Goal: Information Seeking & Learning: Learn about a topic

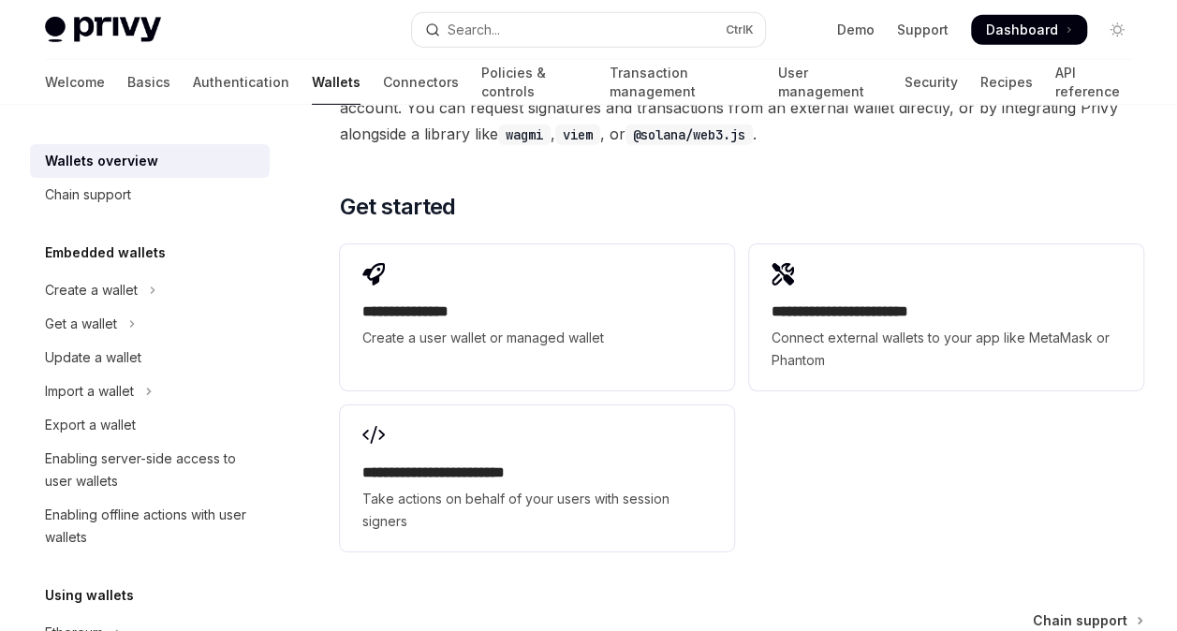
scroll to position [3089, 0]
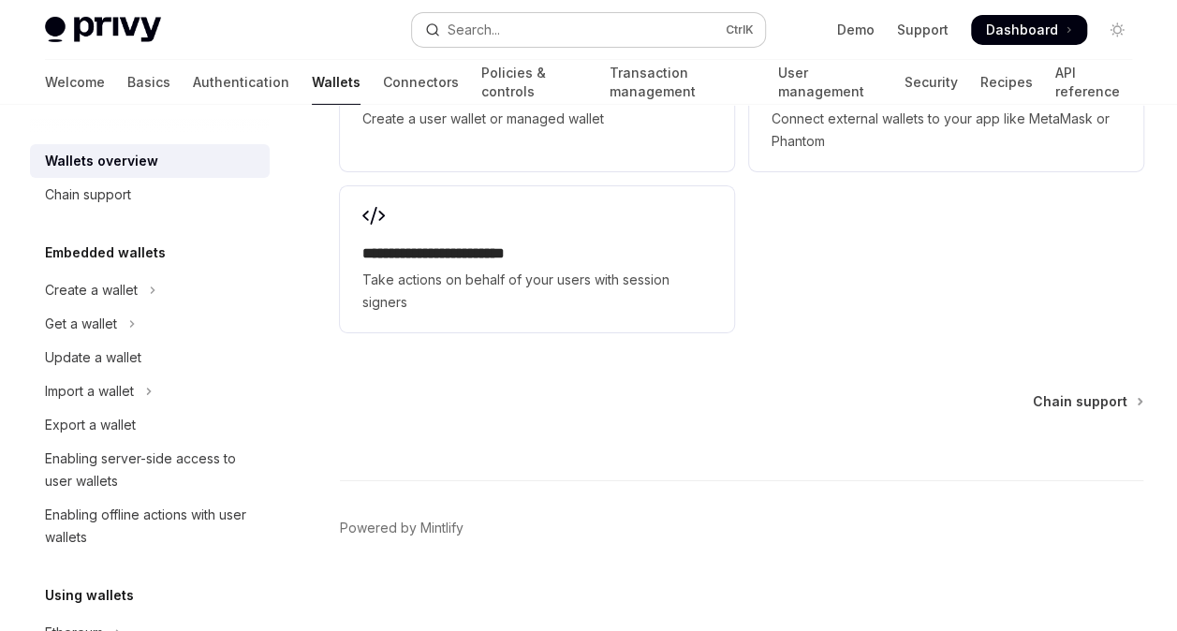
type textarea "*"
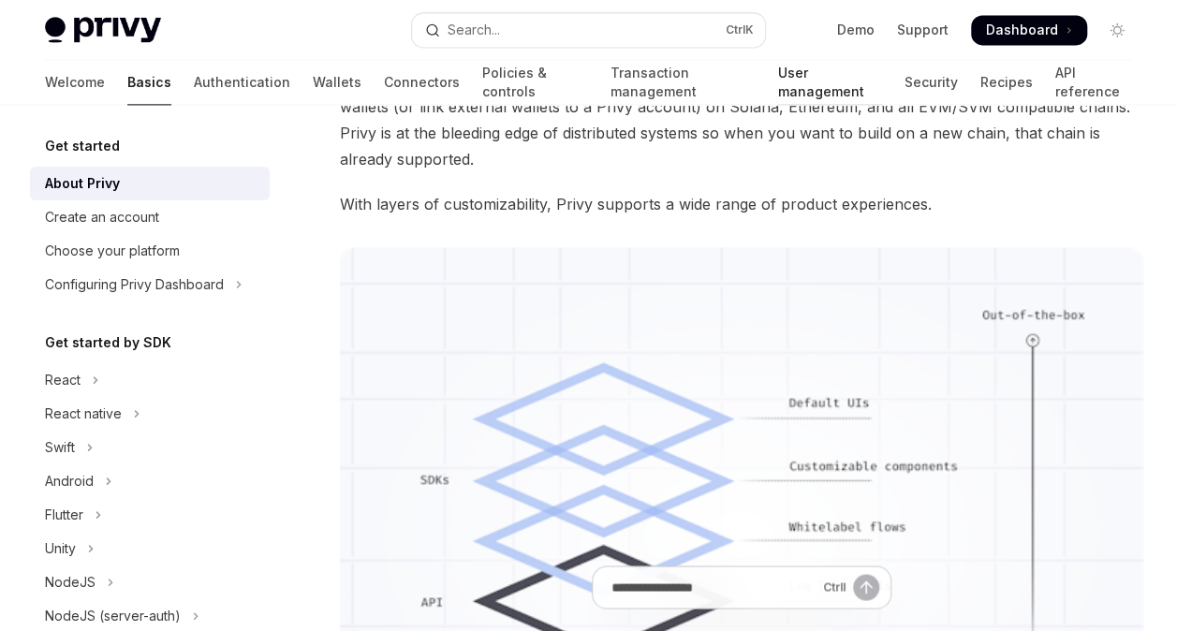
type textarea "*"
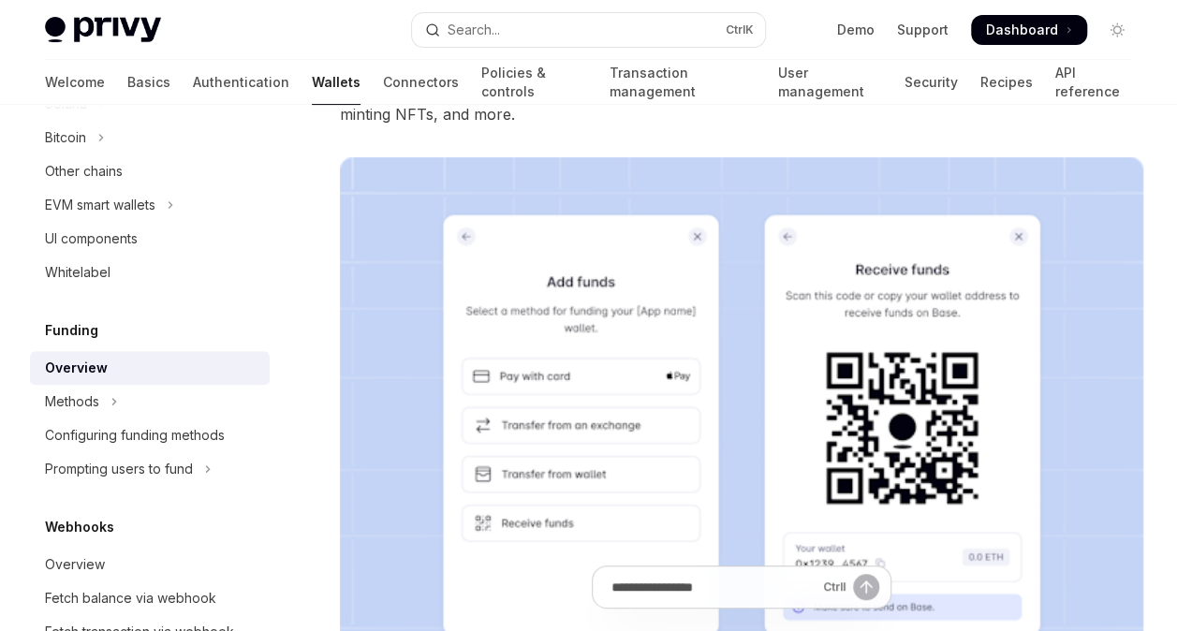
scroll to position [15, 0]
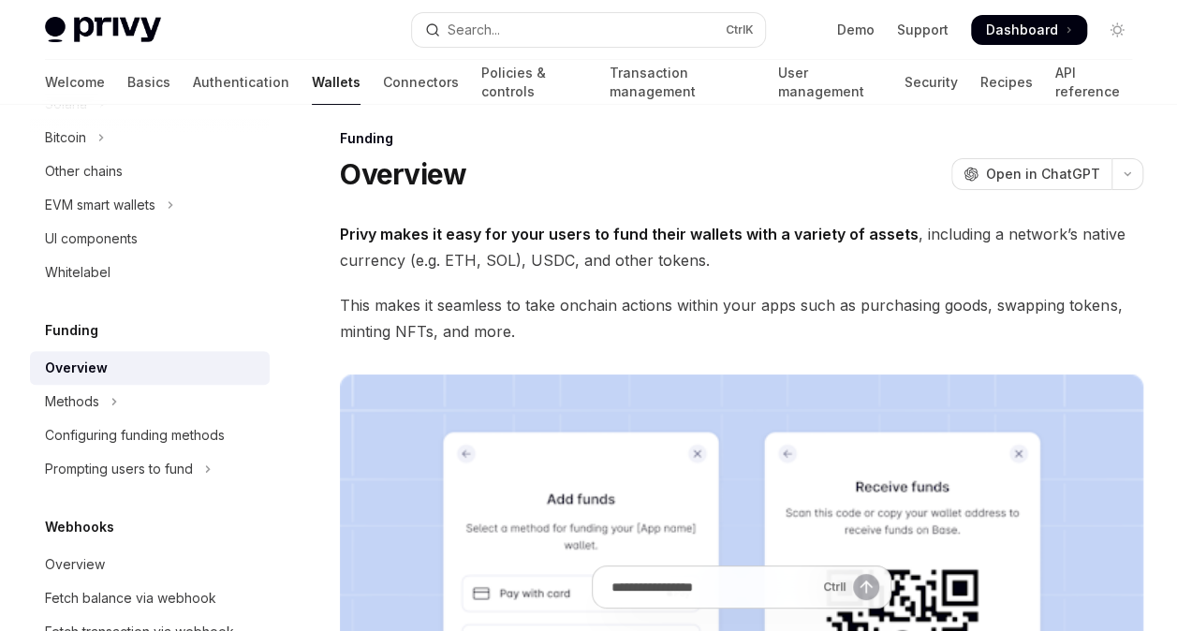
type textarea "*"
